Goal: Task Accomplishment & Management: Complete application form

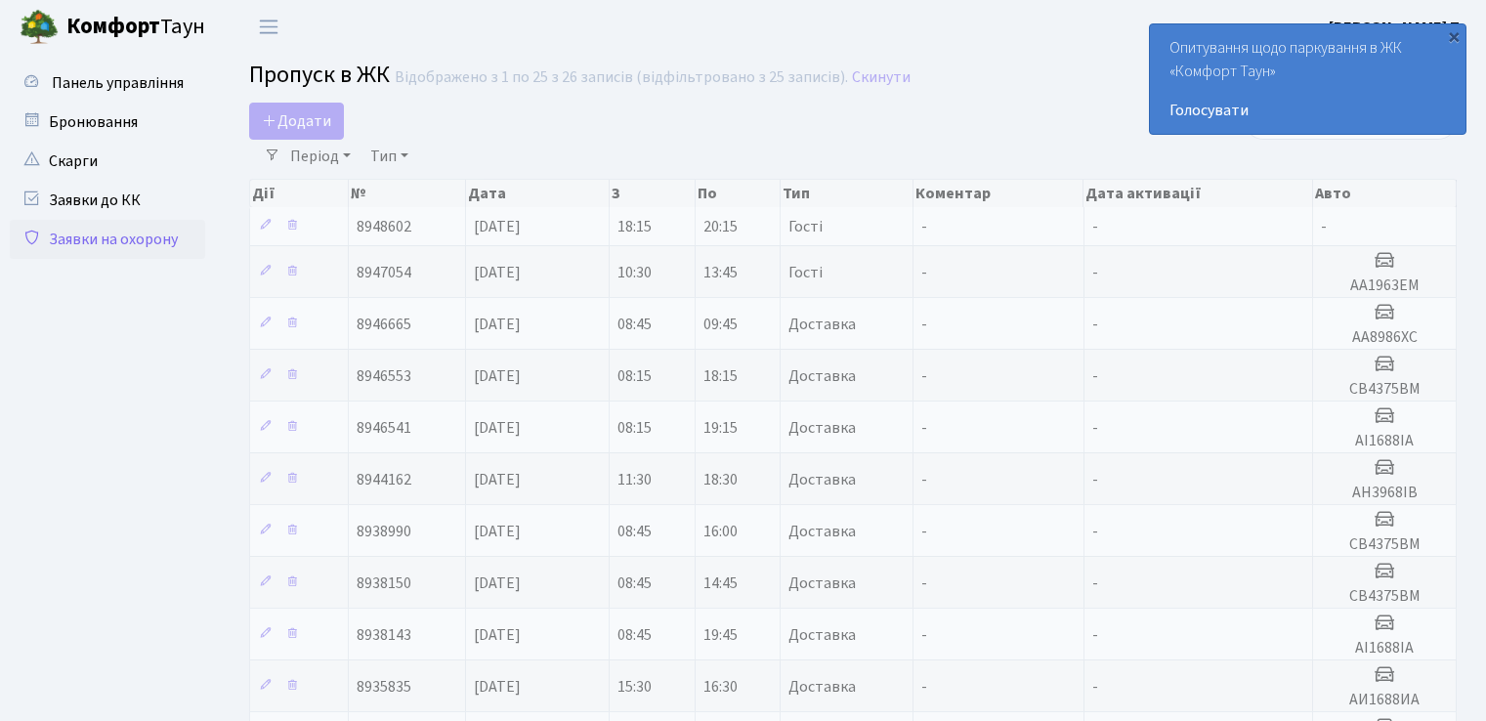
select select "25"
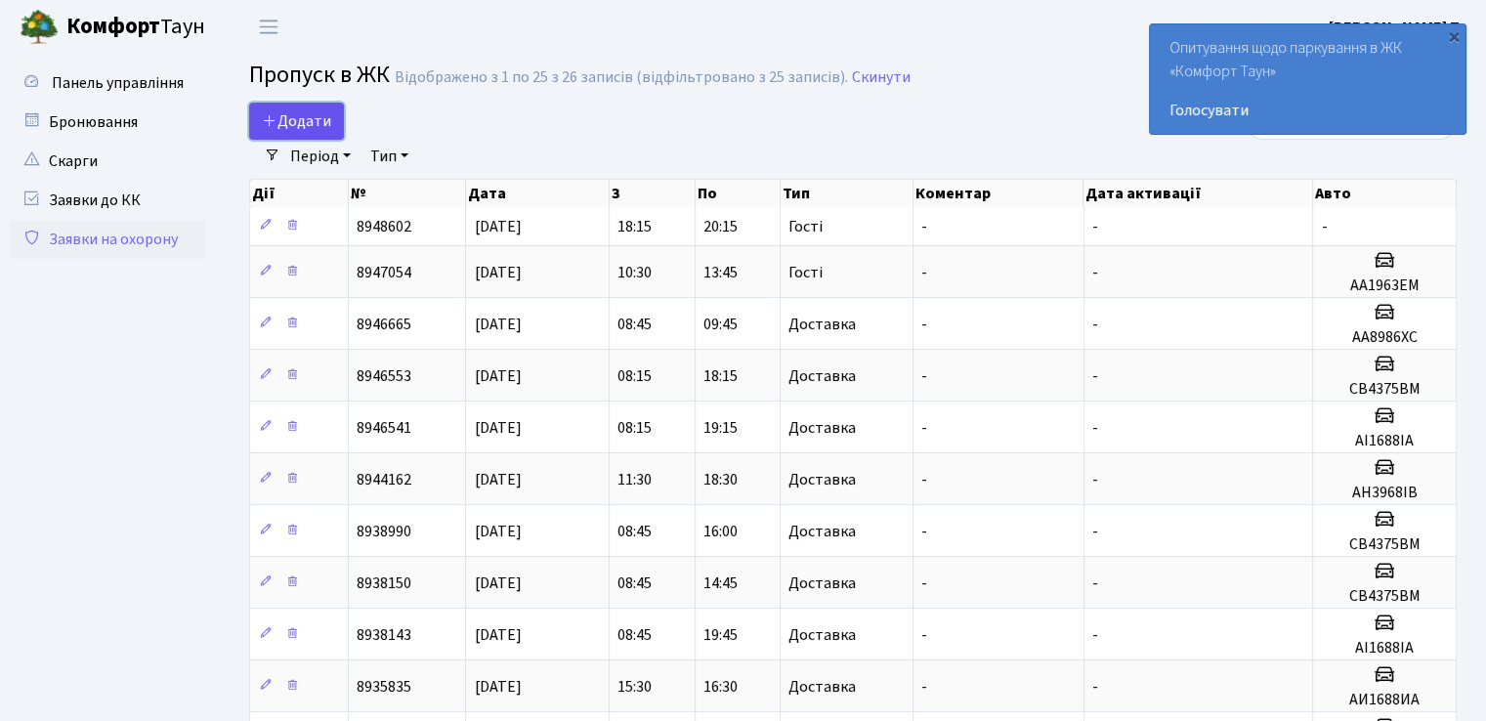
click at [295, 120] on span "Додати" at bounding box center [296, 120] width 69 height 21
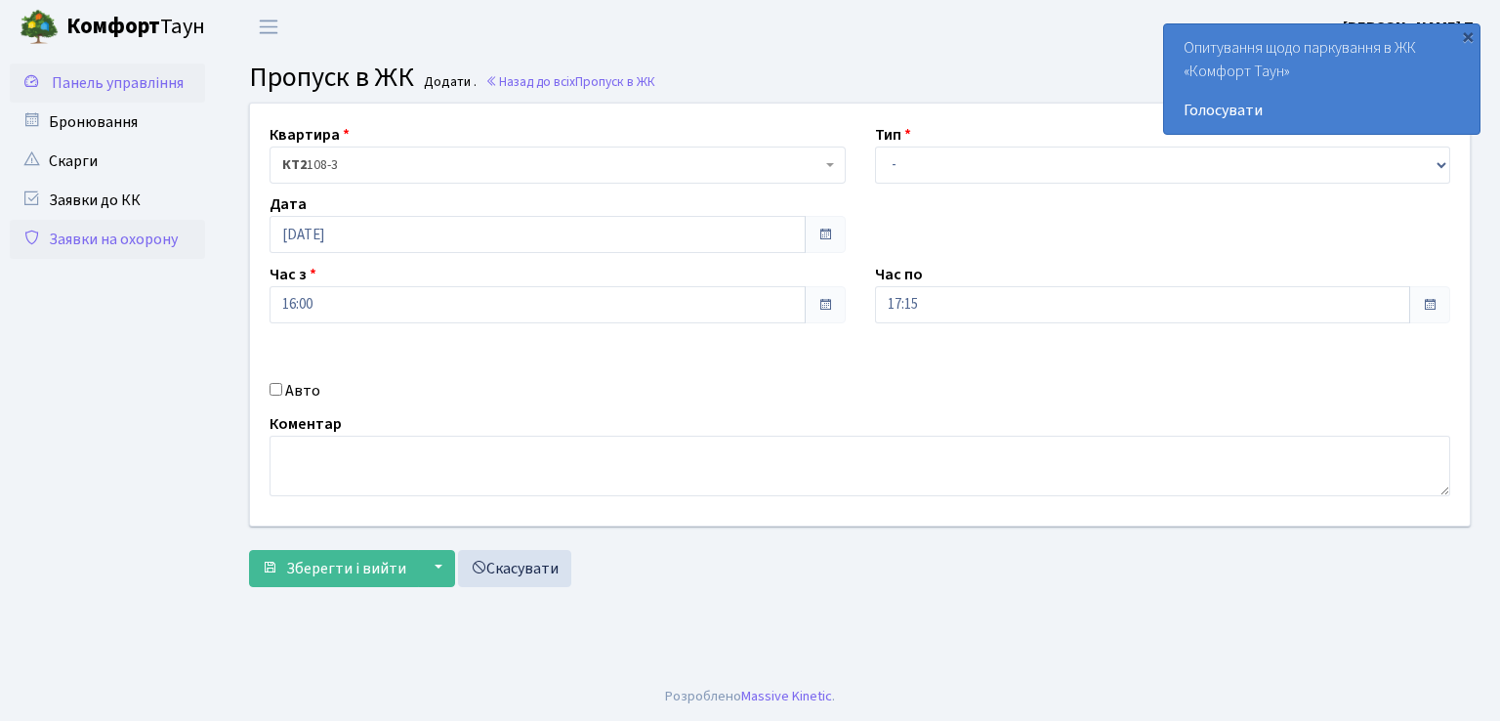
click at [94, 95] on link "Панель управління" at bounding box center [107, 82] width 195 height 39
click at [72, 137] on link "Бронювання" at bounding box center [107, 122] width 195 height 39
click at [67, 173] on link "Скарги" at bounding box center [107, 161] width 195 height 39
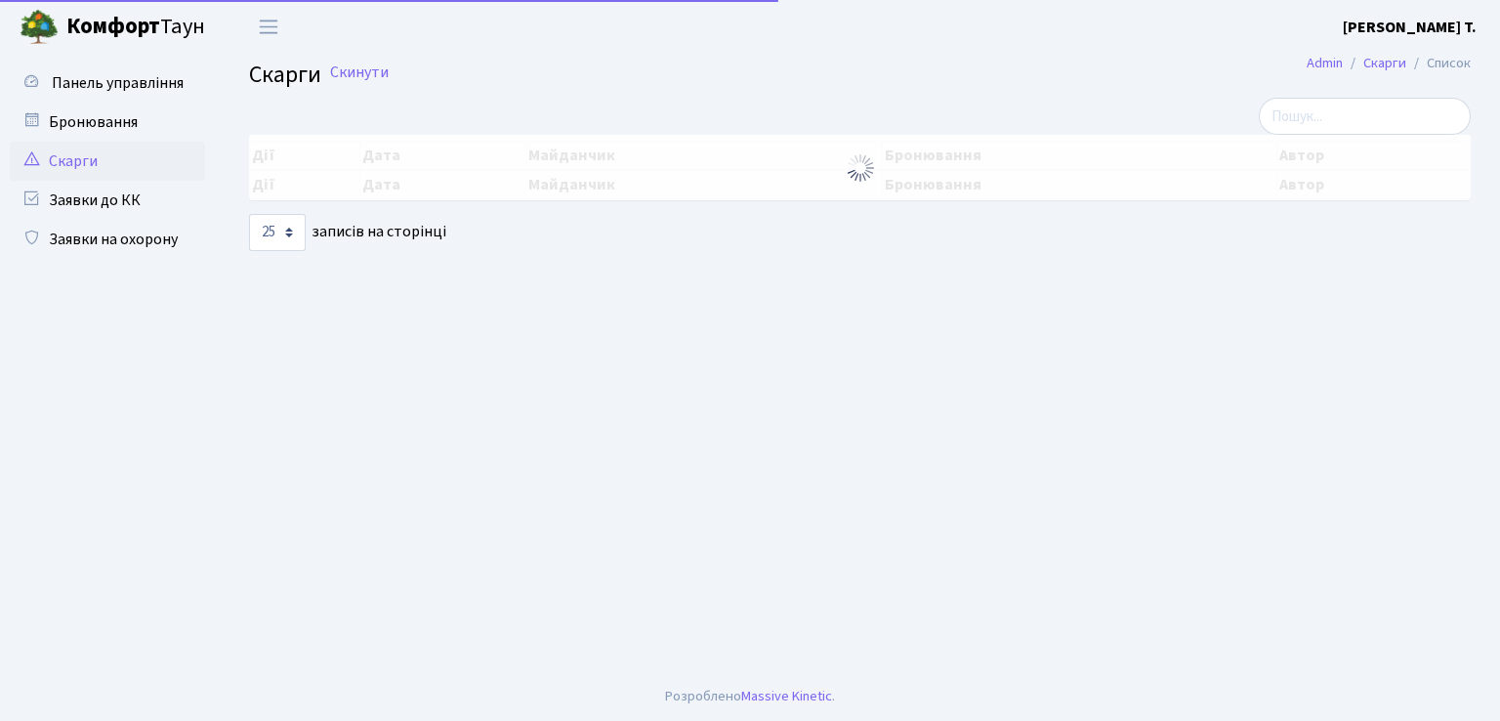
select select "25"
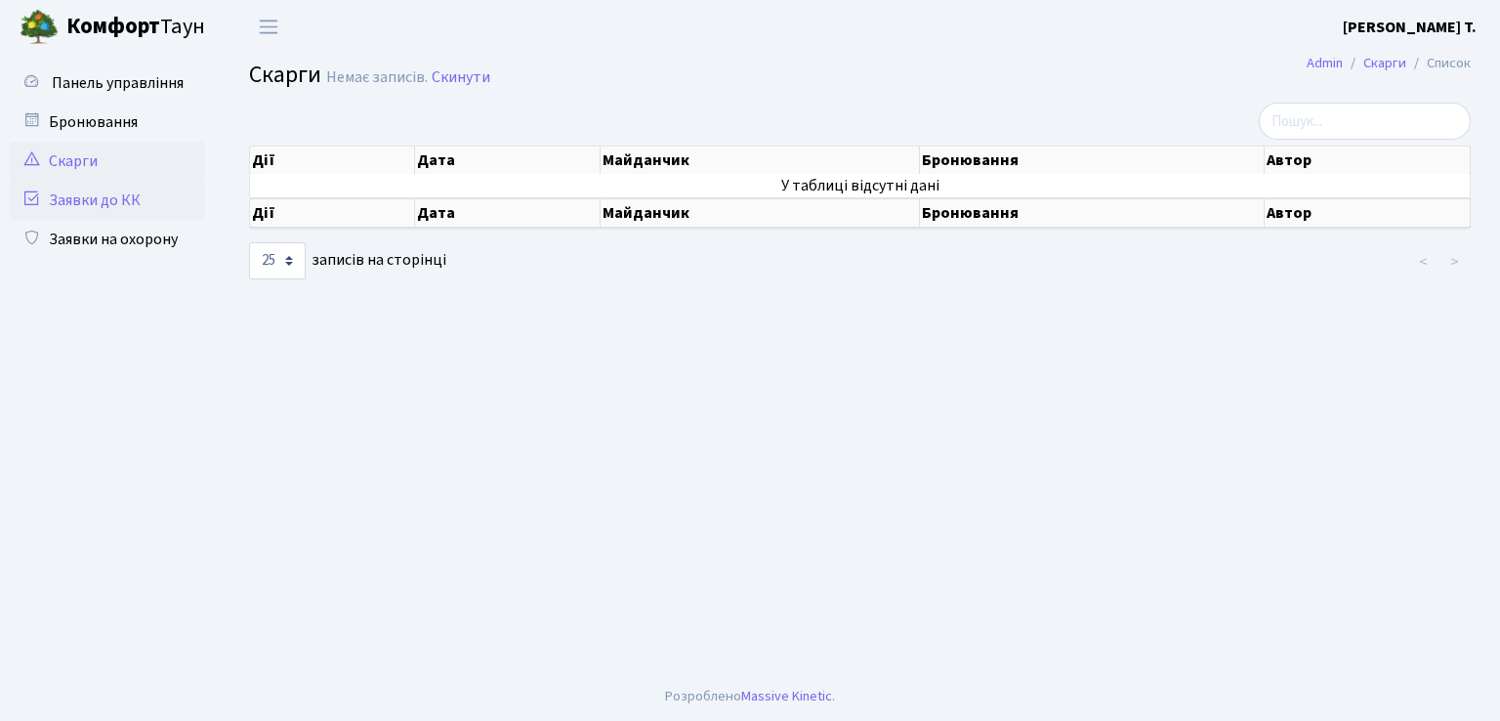
click at [98, 197] on link "Заявки до КК" at bounding box center [107, 200] width 195 height 39
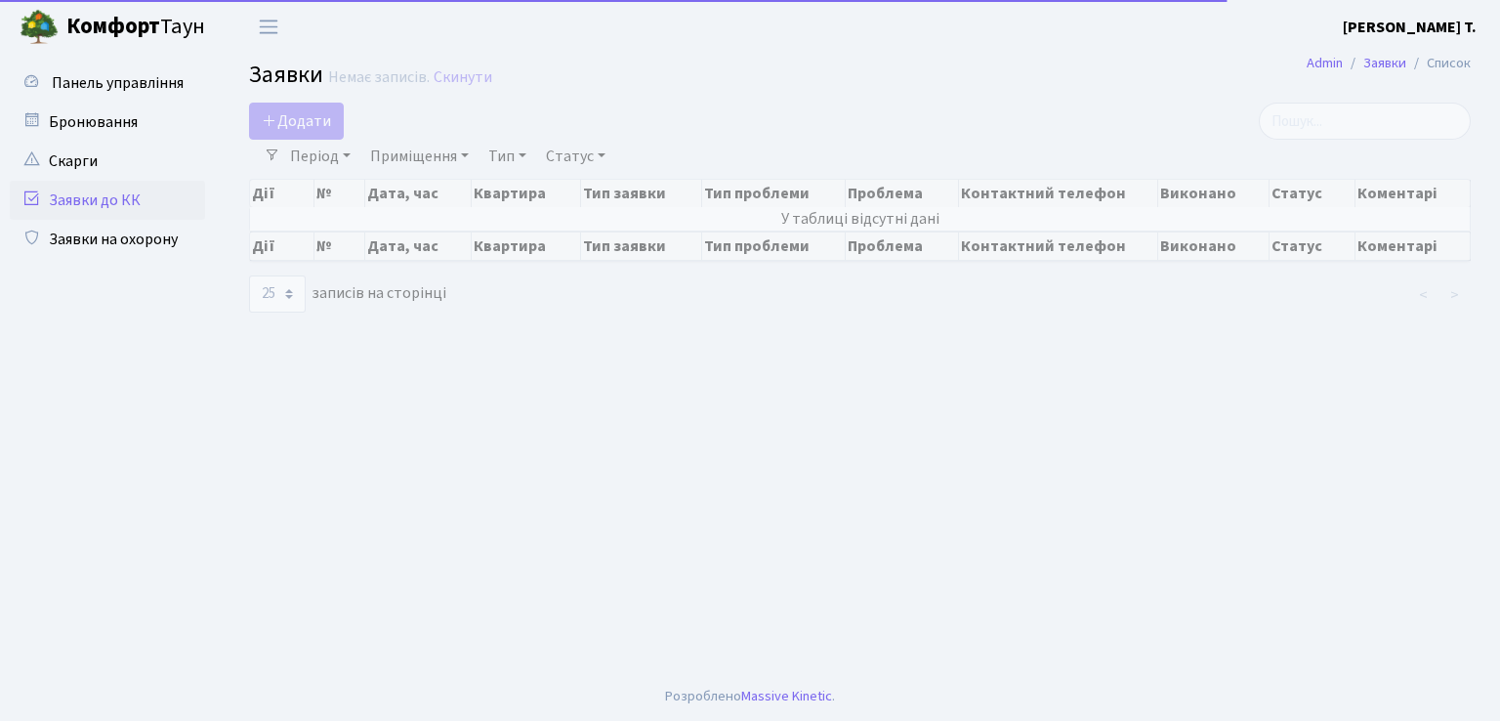
select select "25"
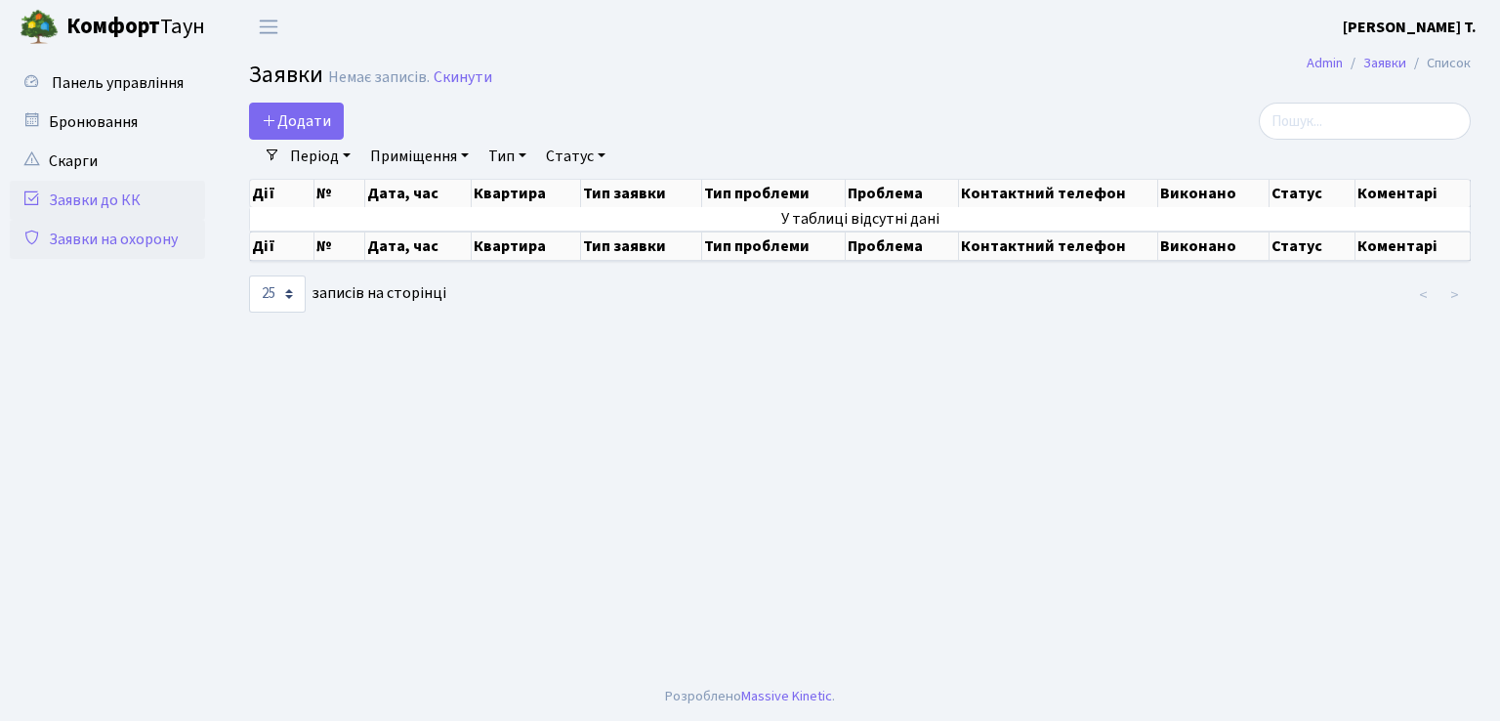
click at [111, 229] on link "Заявки на охорону" at bounding box center [107, 239] width 195 height 39
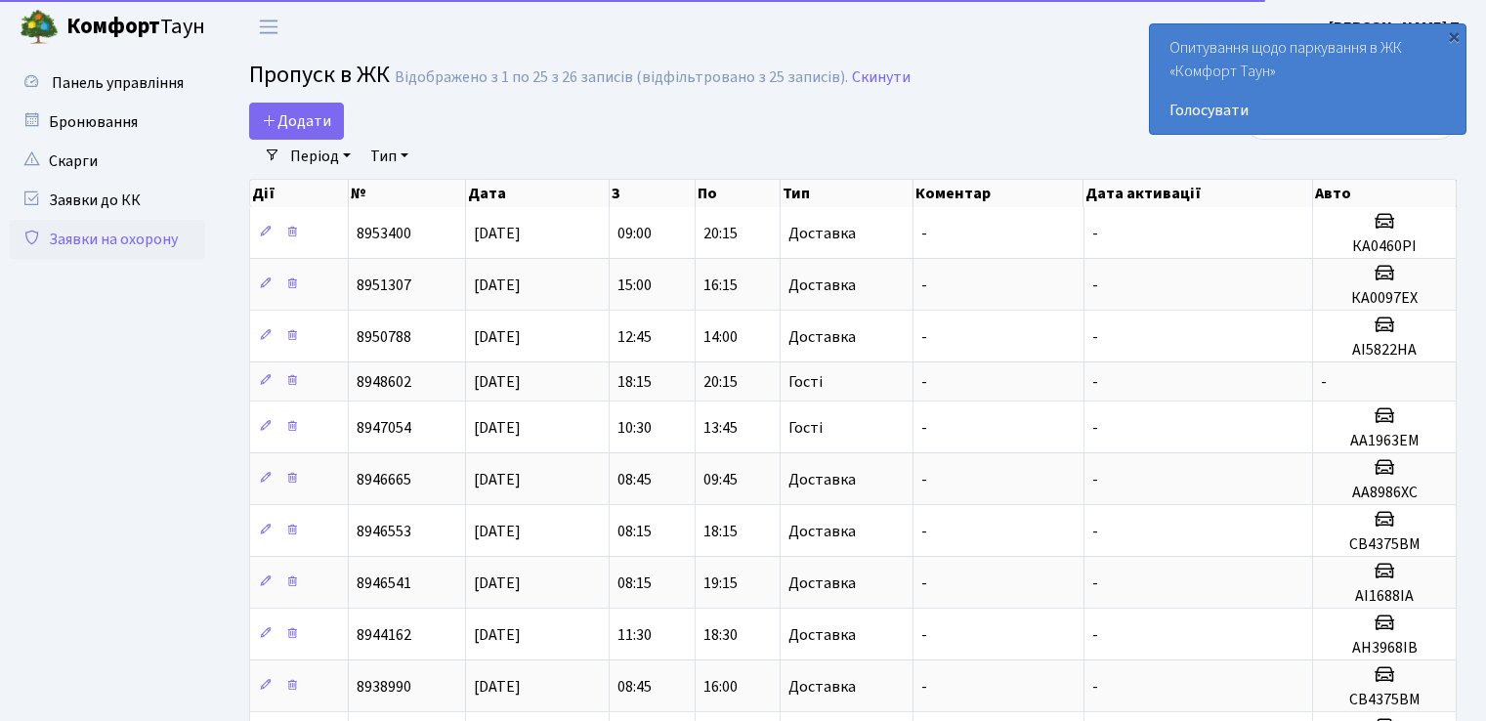
select select "25"
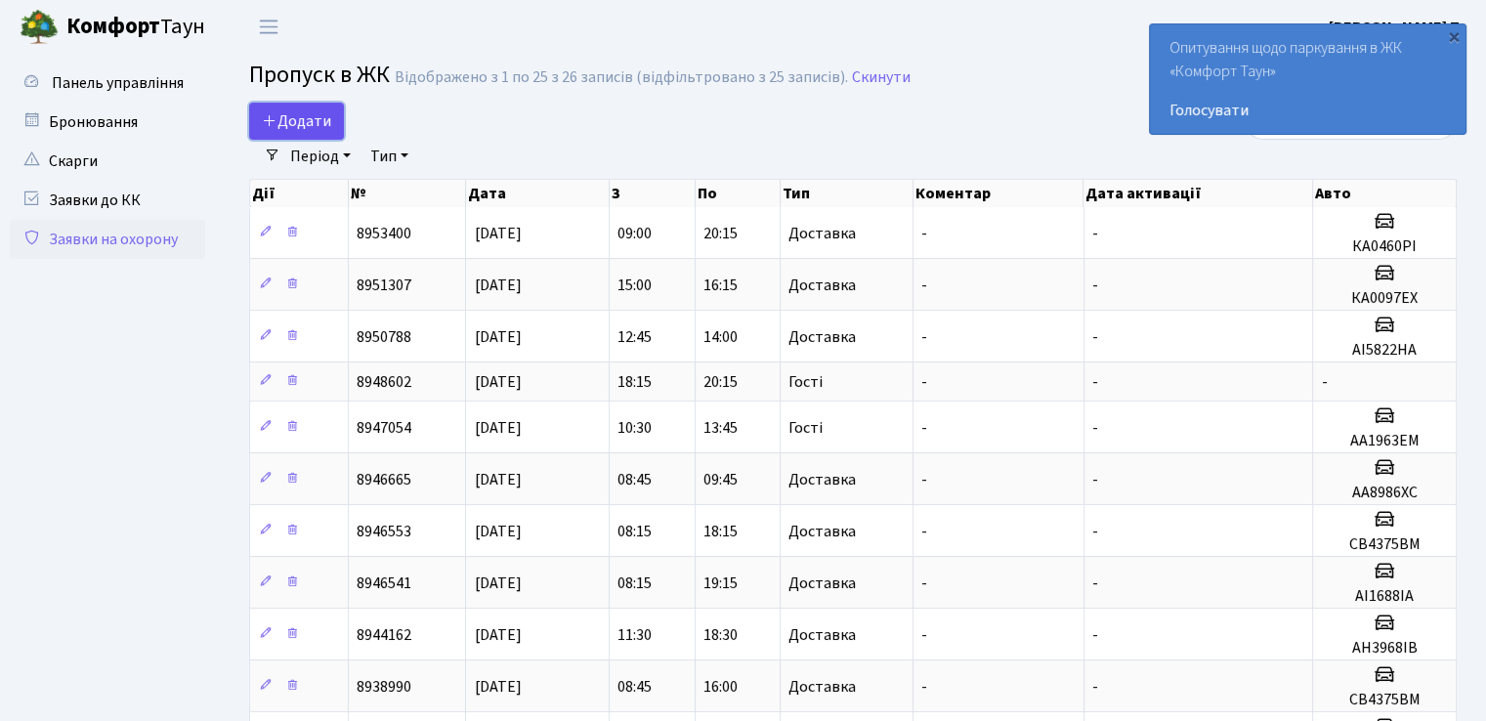
click at [281, 123] on span "Додати" at bounding box center [296, 120] width 69 height 21
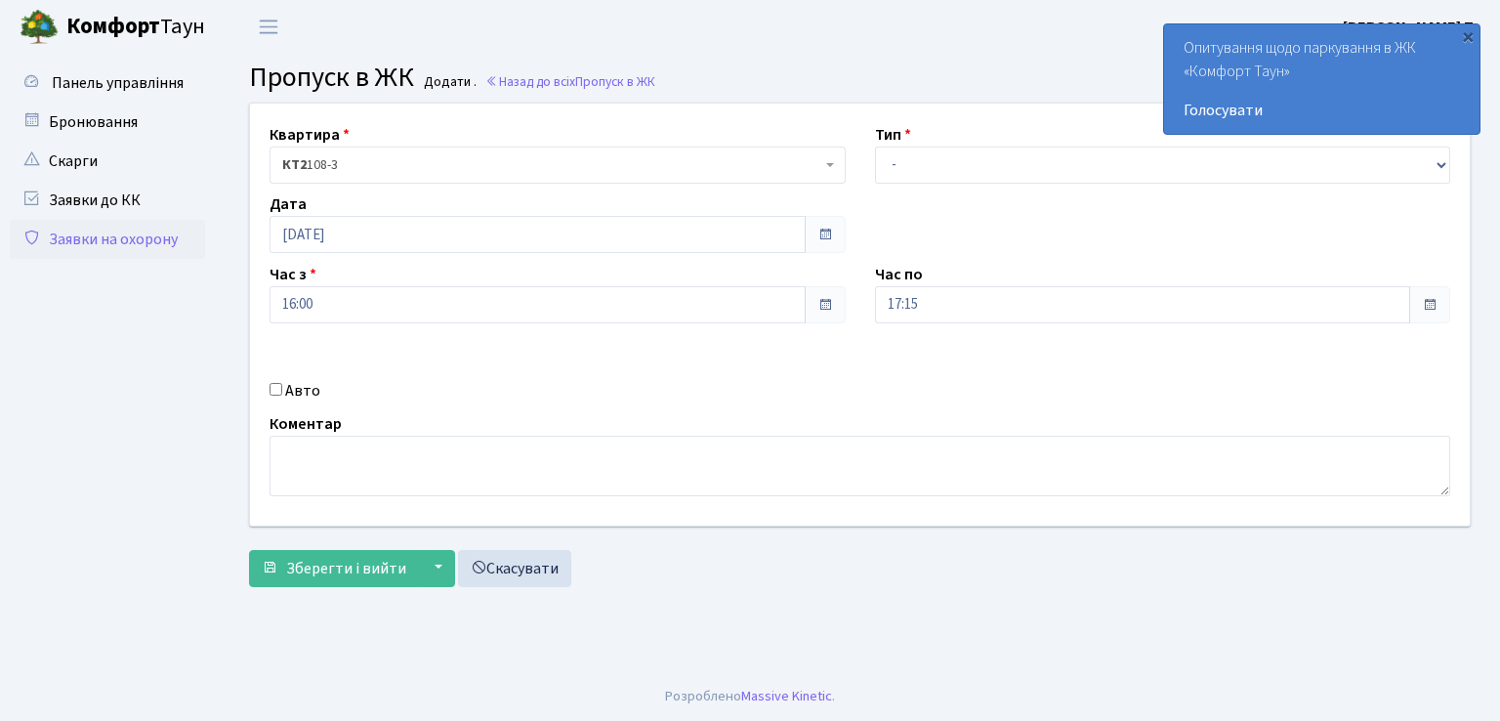
click at [277, 389] on input "Авто" at bounding box center [276, 389] width 13 height 13
checkbox input "true"
type input "A"
type input "АІ1688ІА"
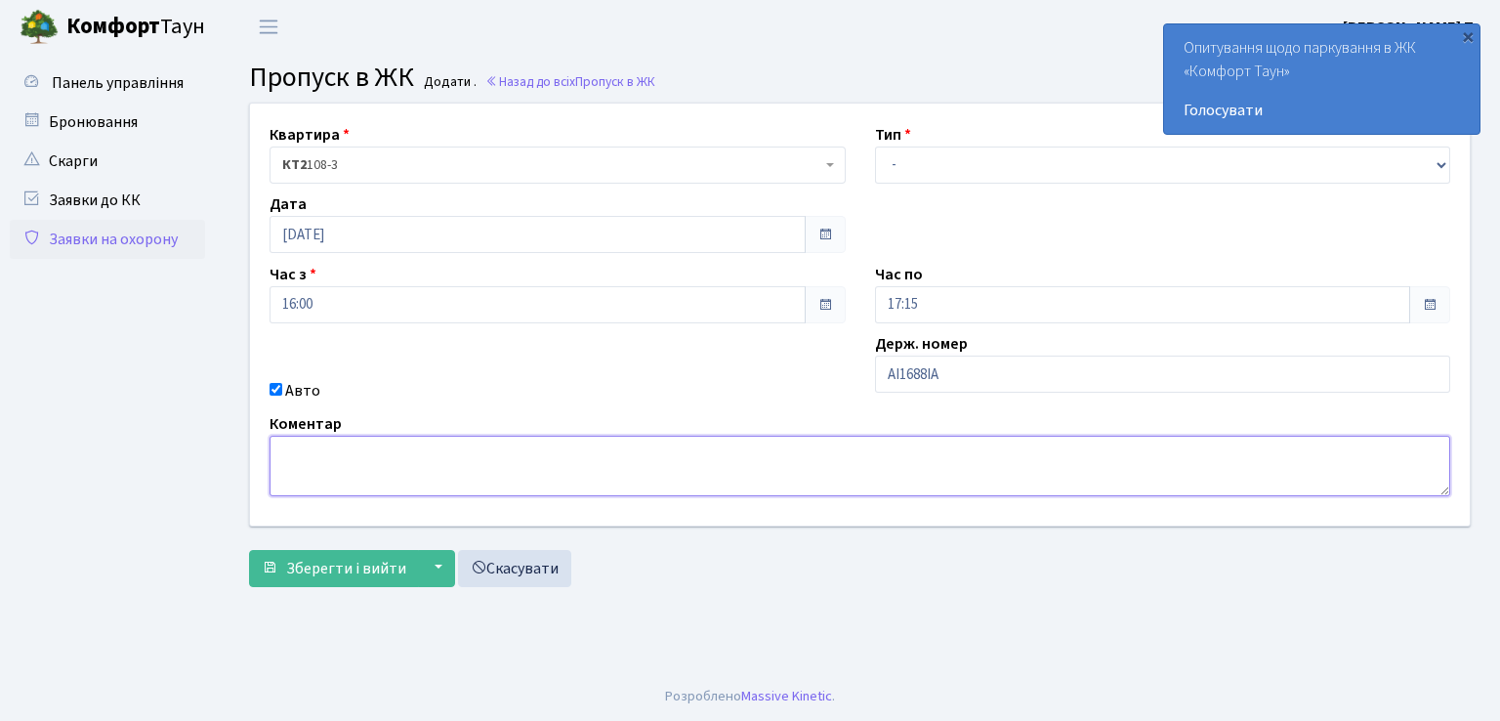
click at [387, 454] on textarea at bounding box center [860, 466] width 1181 height 61
type textarea "доставка"
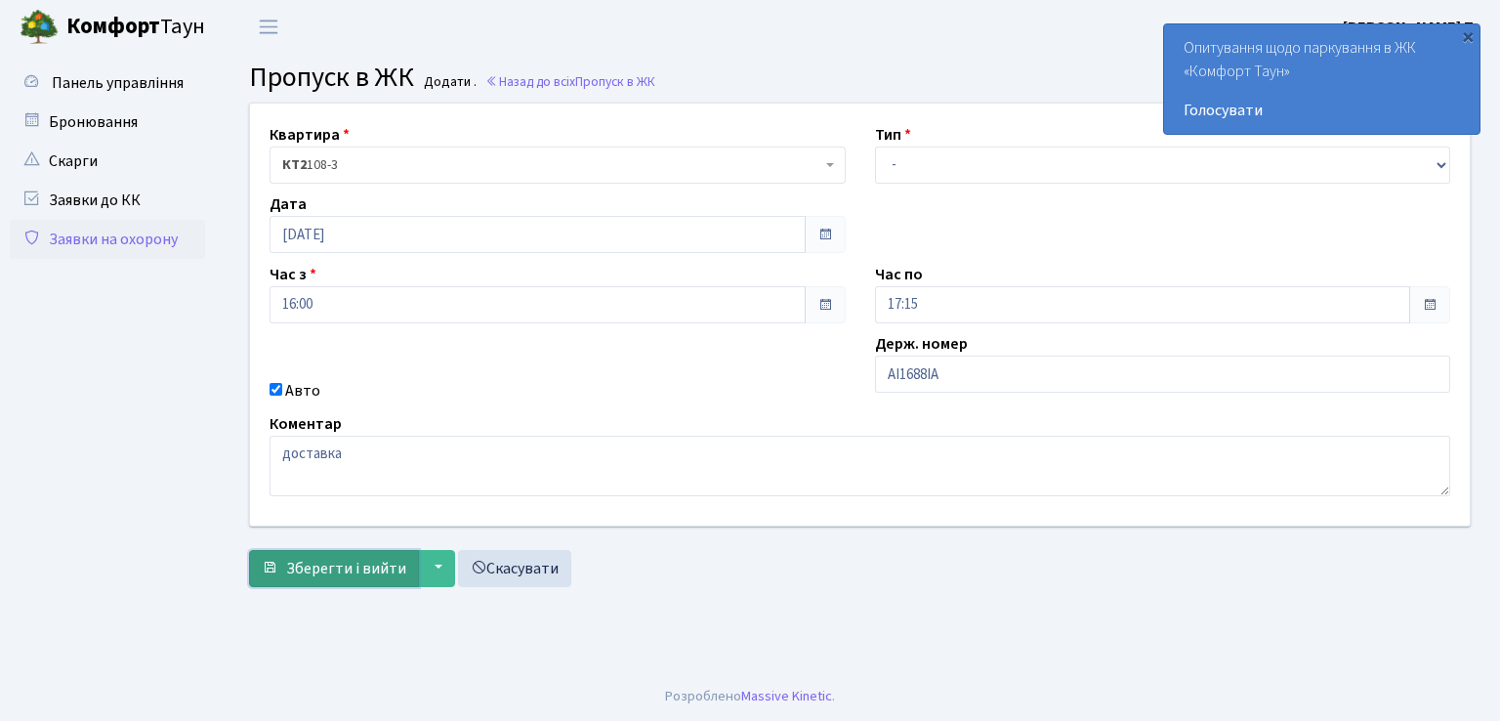
click at [320, 565] on span "Зберегти і вийти" at bounding box center [346, 568] width 120 height 21
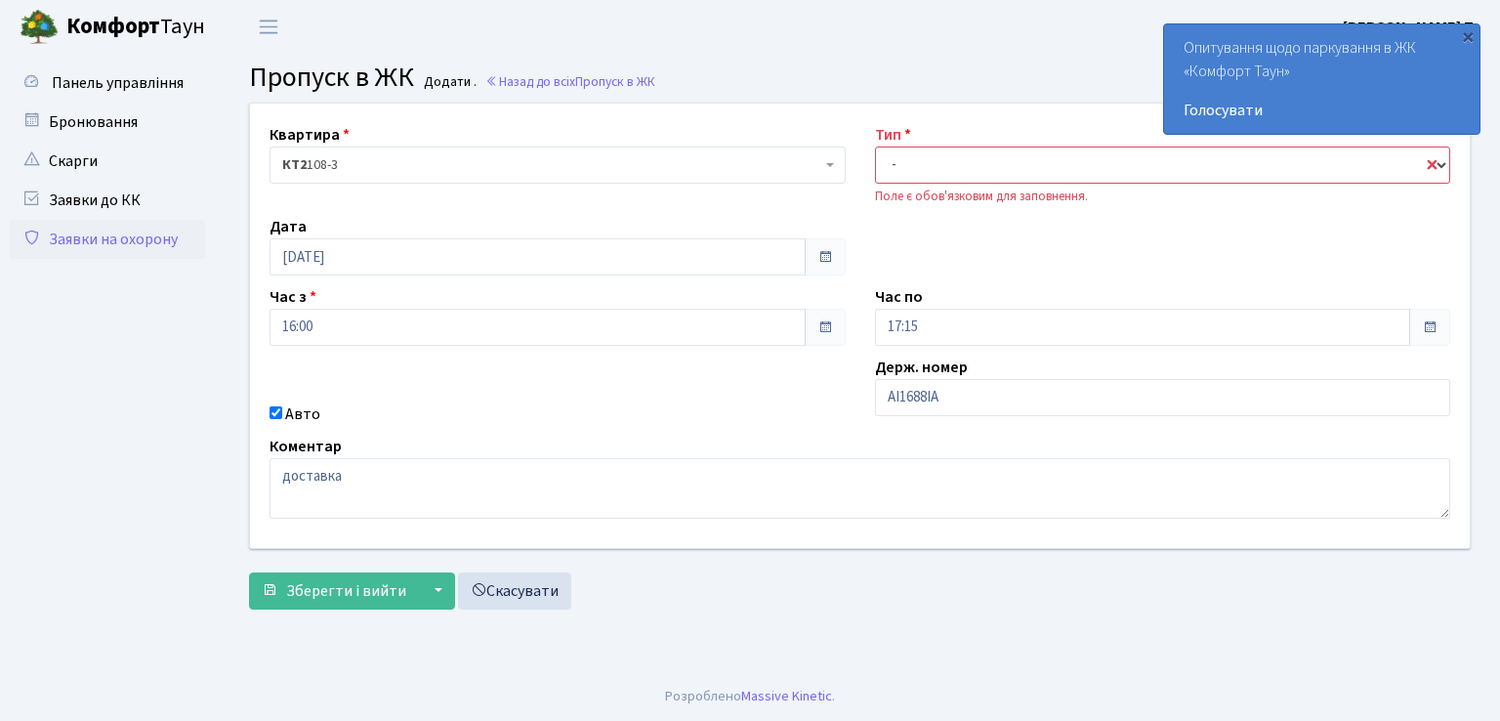
click at [913, 171] on select "- Доставка Таксі Гості Сервіс" at bounding box center [1163, 165] width 576 height 37
click at [899, 164] on select "- Доставка Таксі Гості Сервіс" at bounding box center [1163, 165] width 576 height 37
select select "1"
click at [875, 147] on select "- Доставка Таксі Гості Сервіс" at bounding box center [1163, 165] width 576 height 37
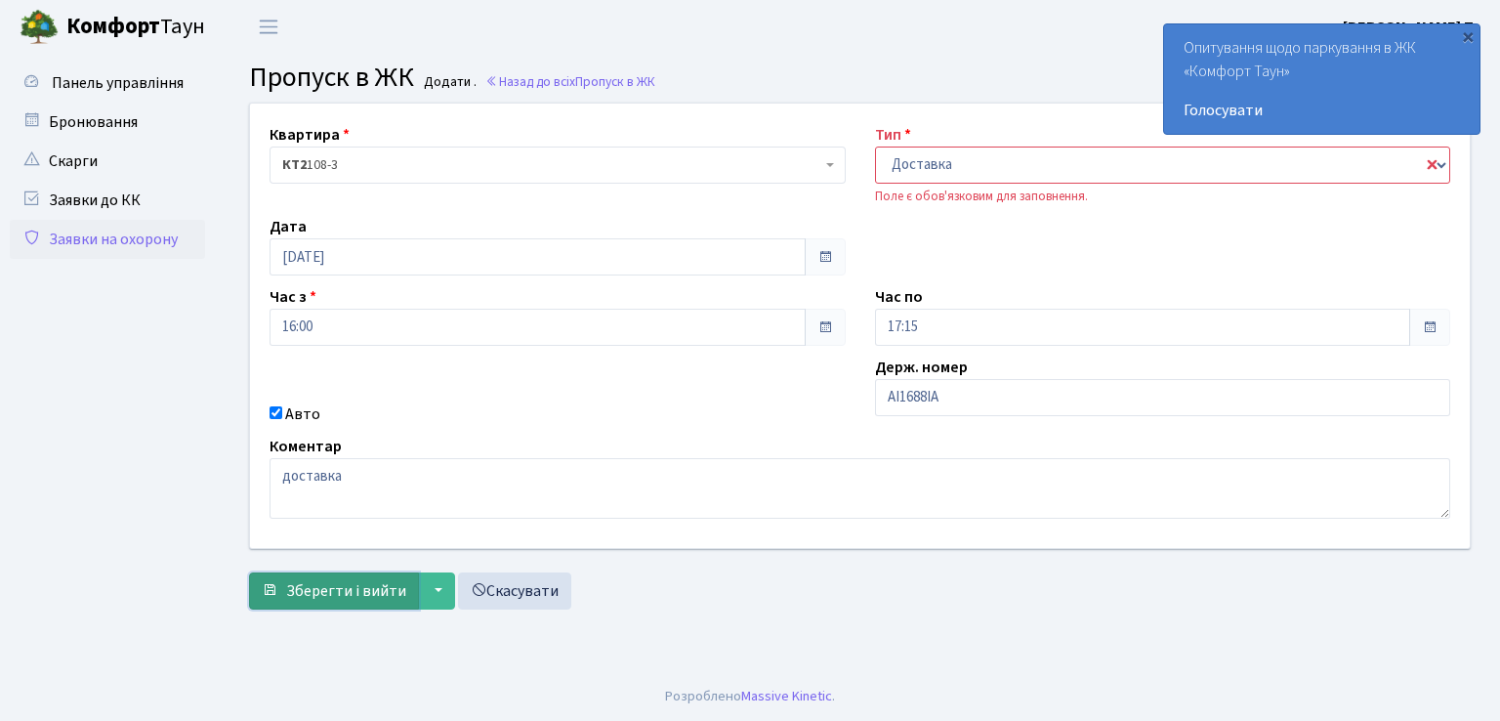
click at [340, 597] on span "Зберегти і вийти" at bounding box center [346, 590] width 120 height 21
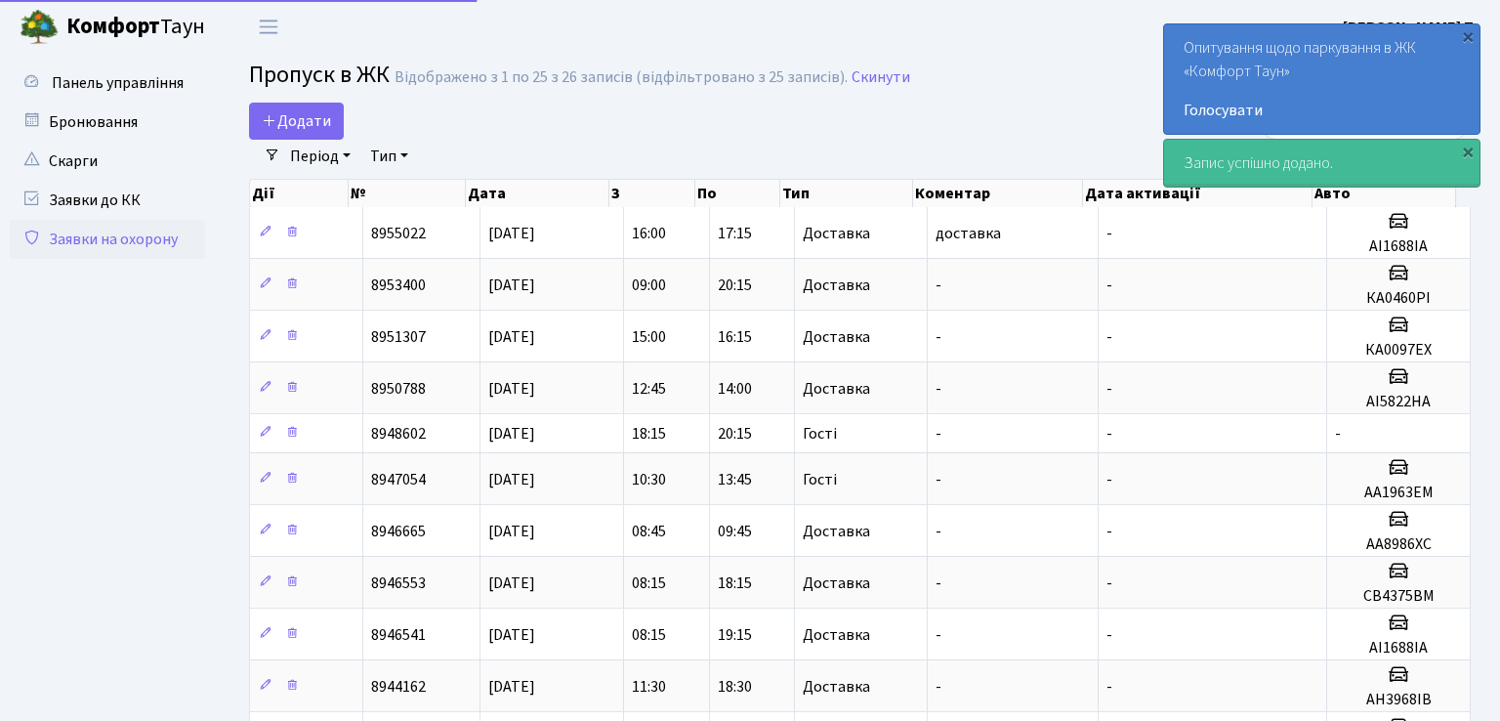
select select "25"
